Goal: Task Accomplishment & Management: Manage account settings

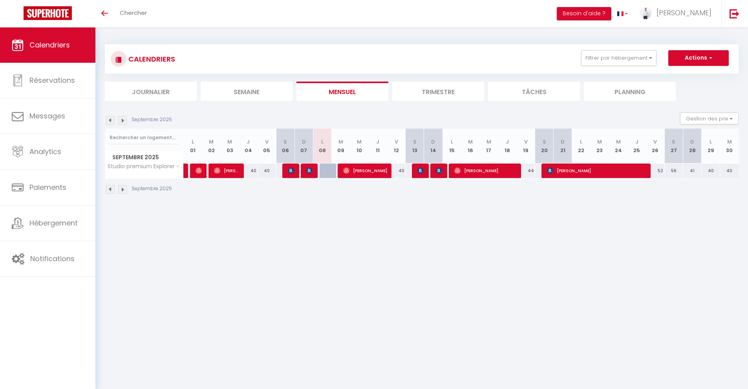
click at [366, 209] on div "CALENDRIERS Filtrer par hébergement Tous Studio premium Explorer - Arrivée auto…" at bounding box center [421, 119] width 653 height 184
click at [327, 170] on div at bounding box center [329, 171] width 18 height 15
type input "40"
type input "Lun 08 Septembre 2025"
type input "[DATE] Septembre 2025"
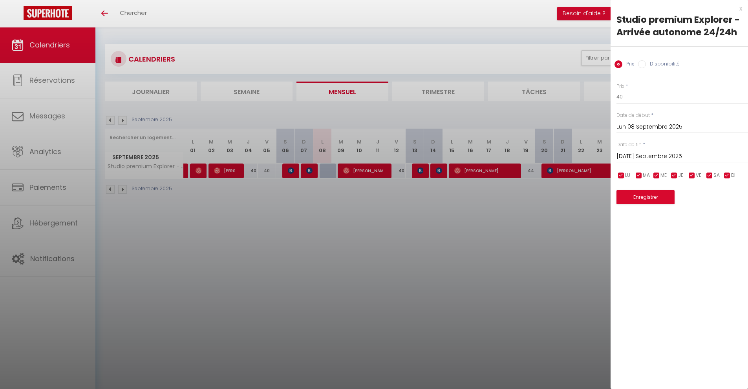
click at [334, 204] on div at bounding box center [374, 194] width 748 height 389
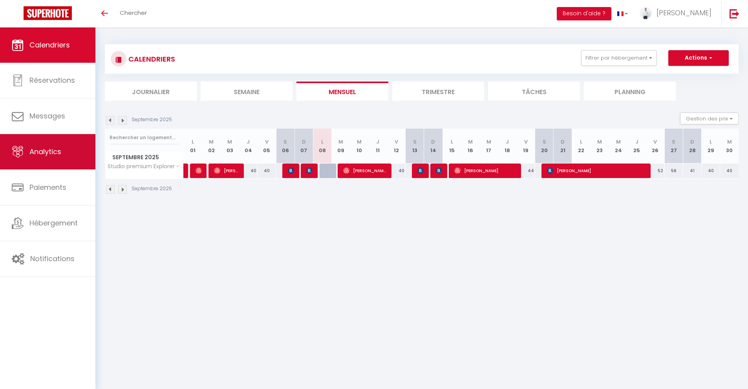
click at [55, 155] on span "Analytics" at bounding box center [45, 152] width 32 height 10
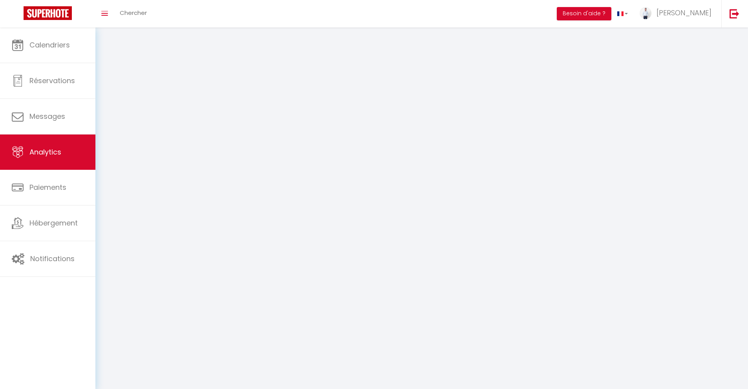
select select "2025"
select select "9"
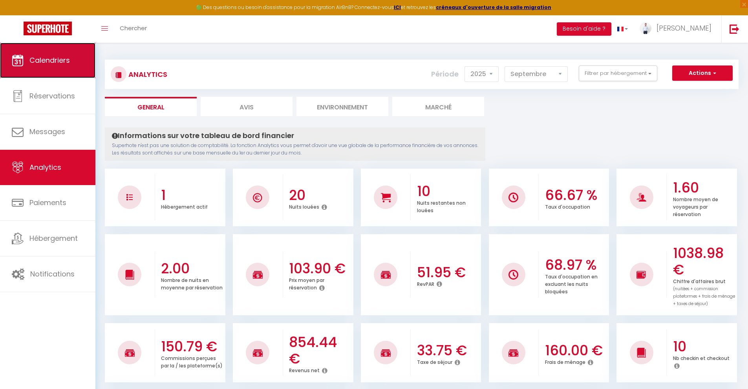
click at [69, 68] on link "Calendriers" at bounding box center [47, 60] width 95 height 35
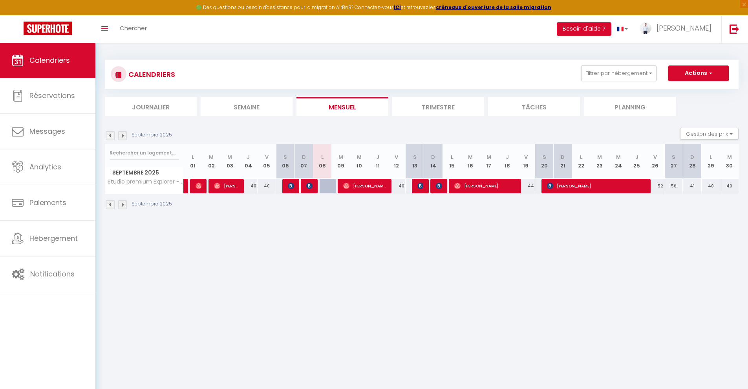
click at [647, 229] on body "🟢 Des questions ou besoin d'assistance pour la migration AirBnB? Connectez-vous…" at bounding box center [374, 237] width 748 height 389
click at [635, 242] on body "🟢 Des questions ou besoin d'assistance pour la migration AirBnB? Connectez-vous…" at bounding box center [374, 237] width 748 height 389
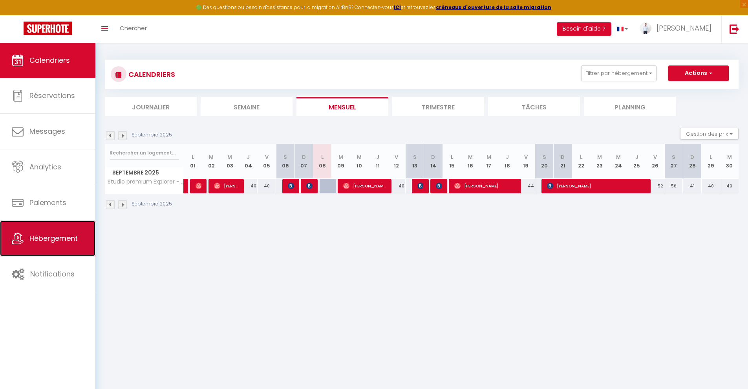
click at [71, 229] on link "Hébergement" at bounding box center [47, 238] width 95 height 35
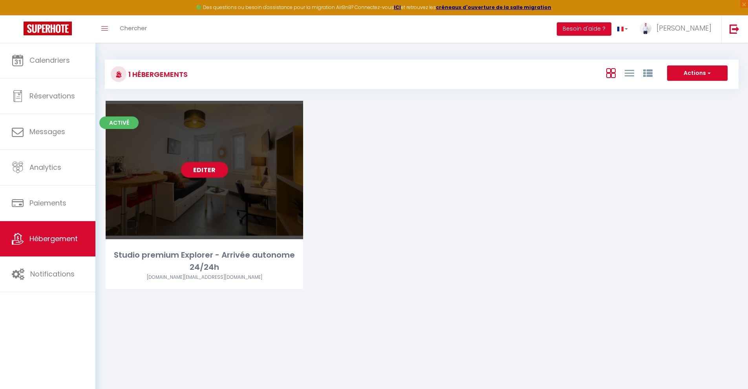
click at [212, 164] on link "Editer" at bounding box center [204, 170] width 47 height 16
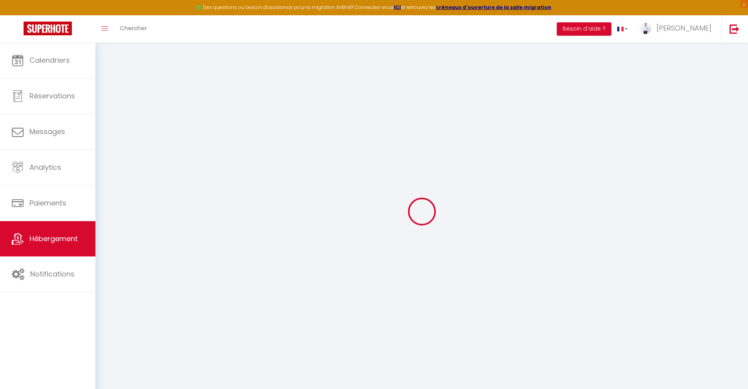
checkbox input "true"
checkbox input "false"
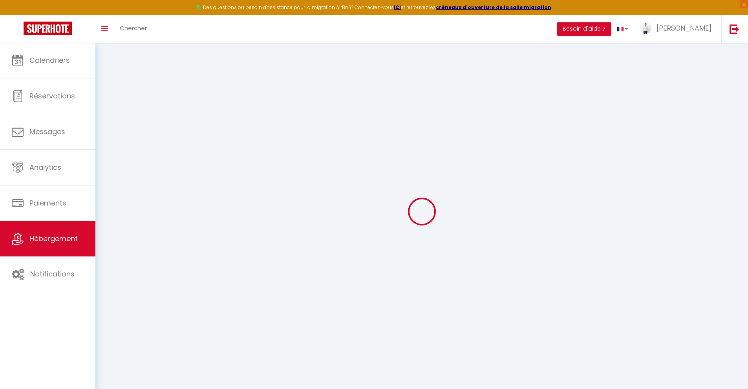
checkbox input "true"
checkbox input "false"
select select "15:00"
select select
select select "12:00"
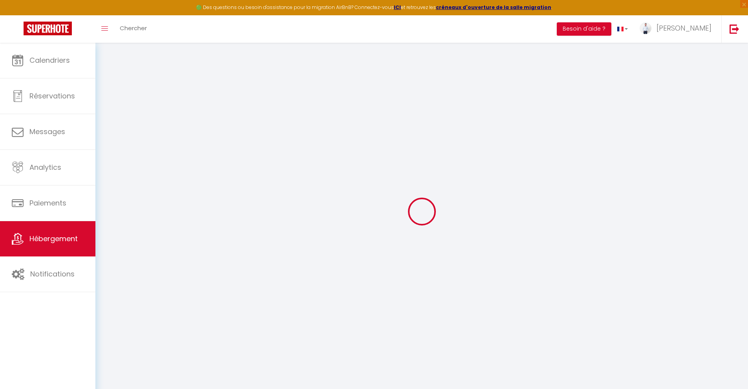
select select "15"
select select "28188"
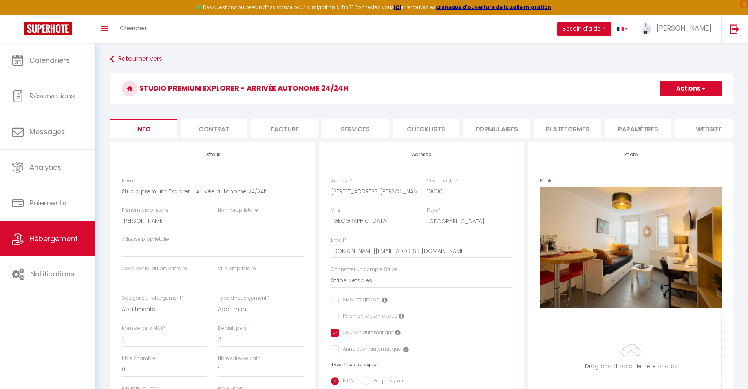
click at [665, 130] on li "Paramètres" at bounding box center [638, 128] width 67 height 19
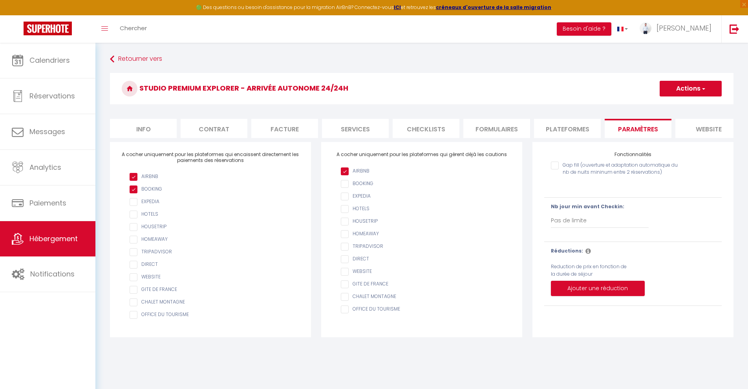
drag, startPoint x: 628, startPoint y: 138, endPoint x: 697, endPoint y: 138, distance: 68.7
click at [699, 138] on ul "Info Contrat Facture Services Checklists Formulaires Plateformes Paramètres web…" at bounding box center [421, 128] width 623 height 19
click at [690, 128] on li "website" at bounding box center [708, 128] width 67 height 19
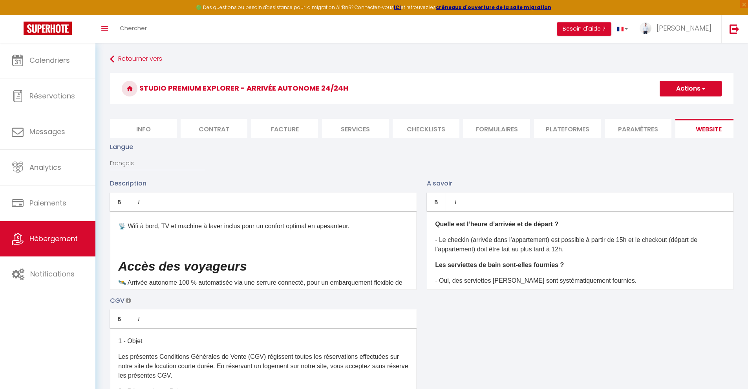
scroll to position [181, 0]
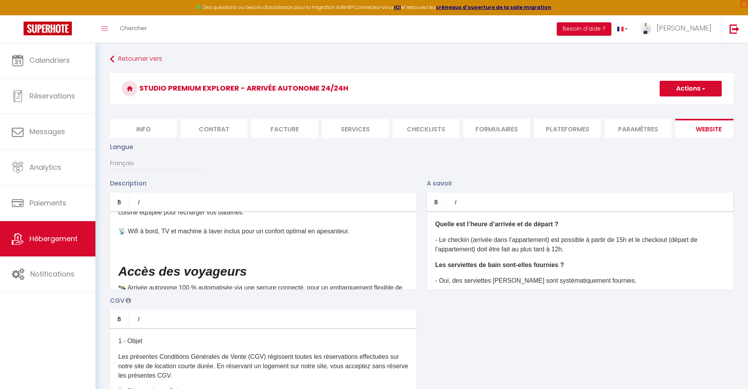
click at [140, 235] on span "✨ Le studio Explorer est un module autonome, moderne et fonctionnel, idéal pour…" at bounding box center [262, 212] width 289 height 44
click at [385, 235] on span "✨ Le studio Explorer est un module autonome, moderne et fonctionnel, idéal pour…" at bounding box center [262, 212] width 289 height 44
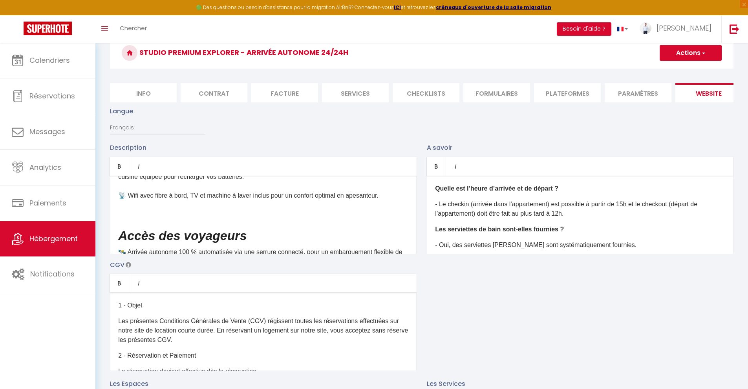
scroll to position [0, 0]
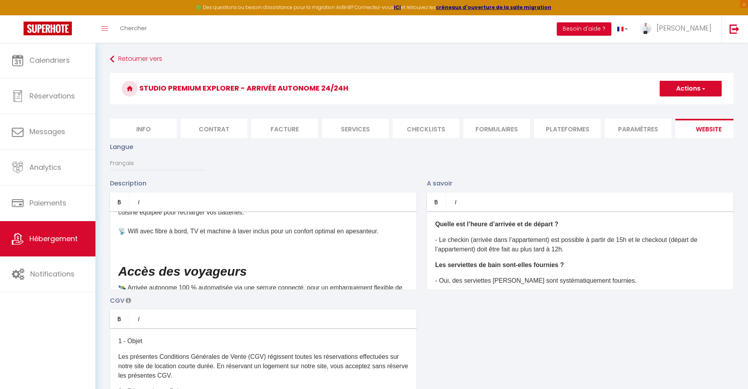
click at [683, 86] on button "Actions" at bounding box center [691, 89] width 62 height 16
click at [676, 102] on input "Enregistrer" at bounding box center [681, 106] width 29 height 8
checkbox input "true"
checkbox input "false"
